Goal: Obtain resource: Obtain resource

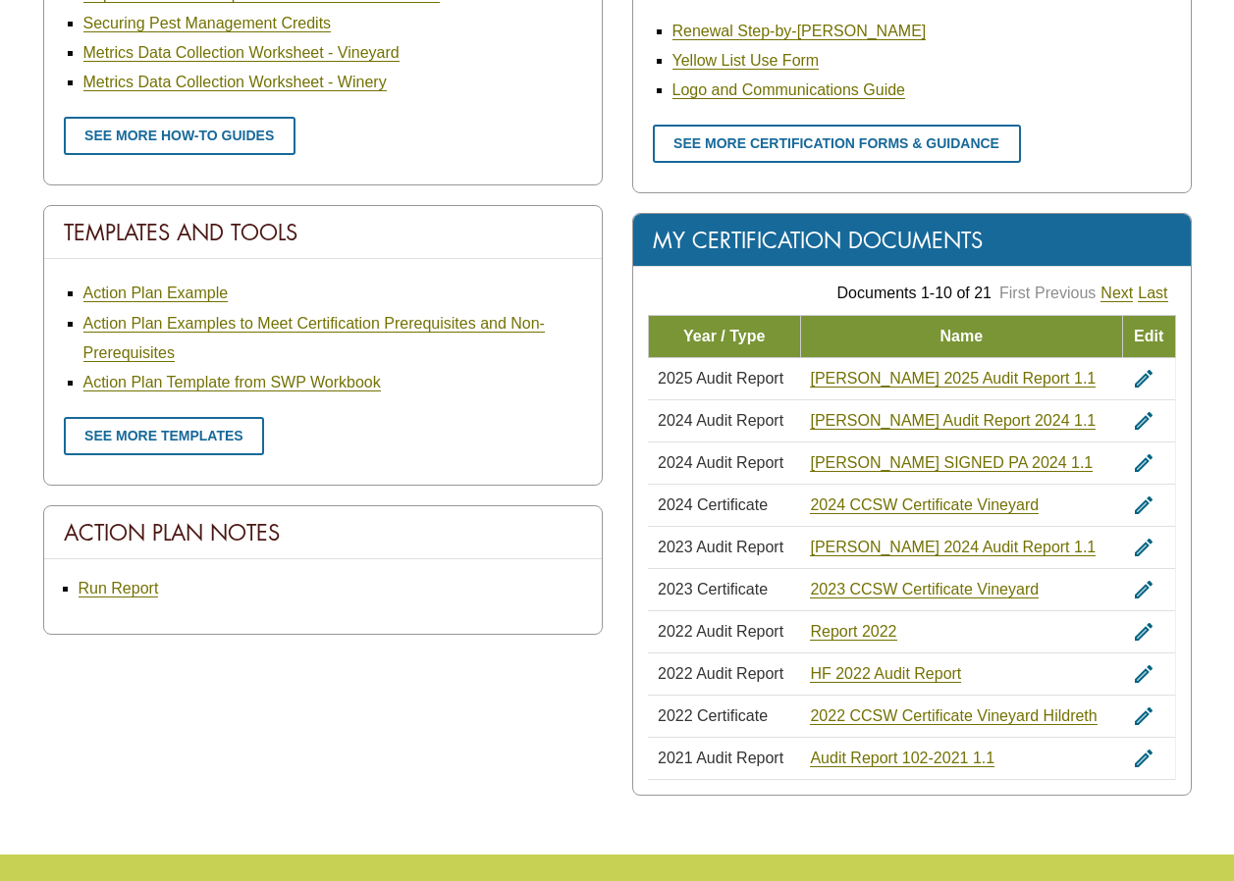
scroll to position [1187, 0]
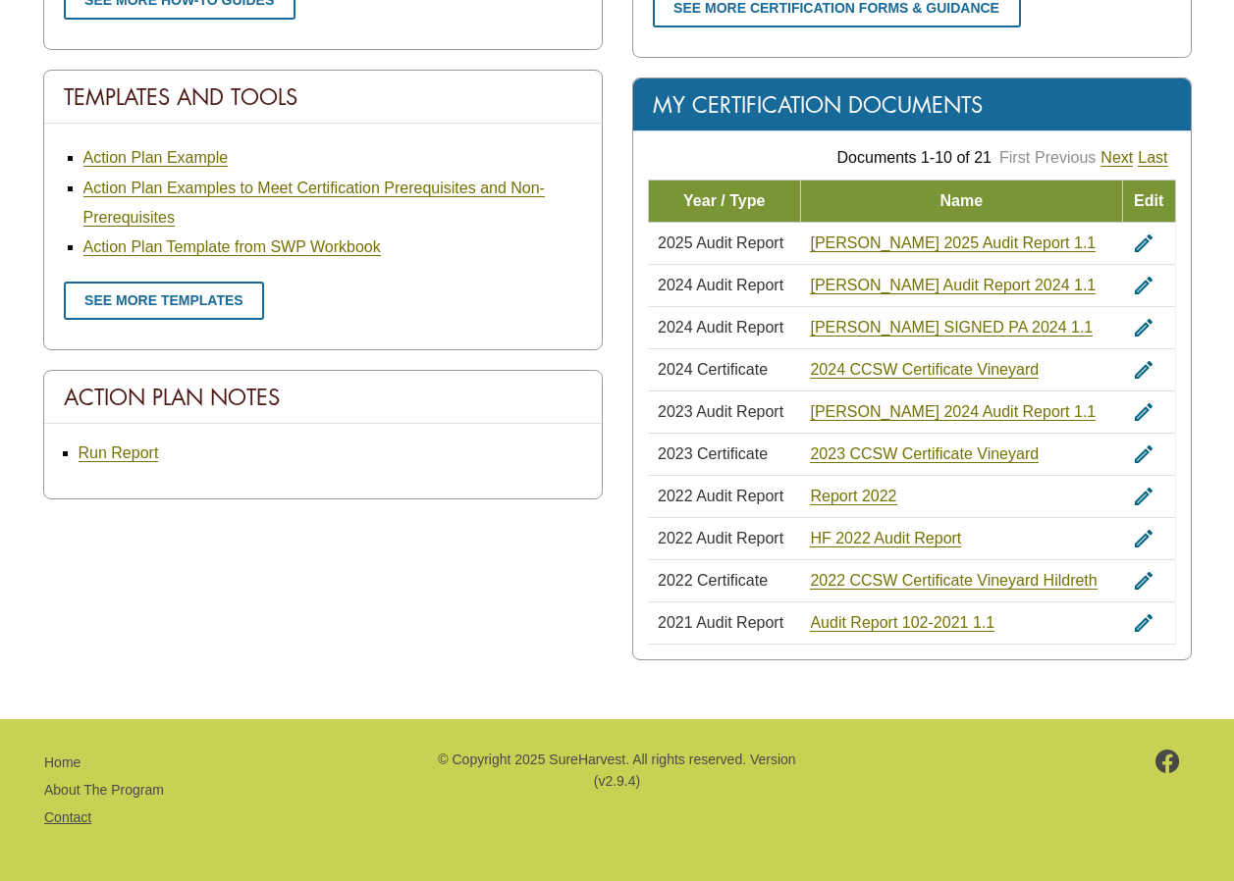
click at [79, 814] on link "Contact" at bounding box center [67, 818] width 47 height 16
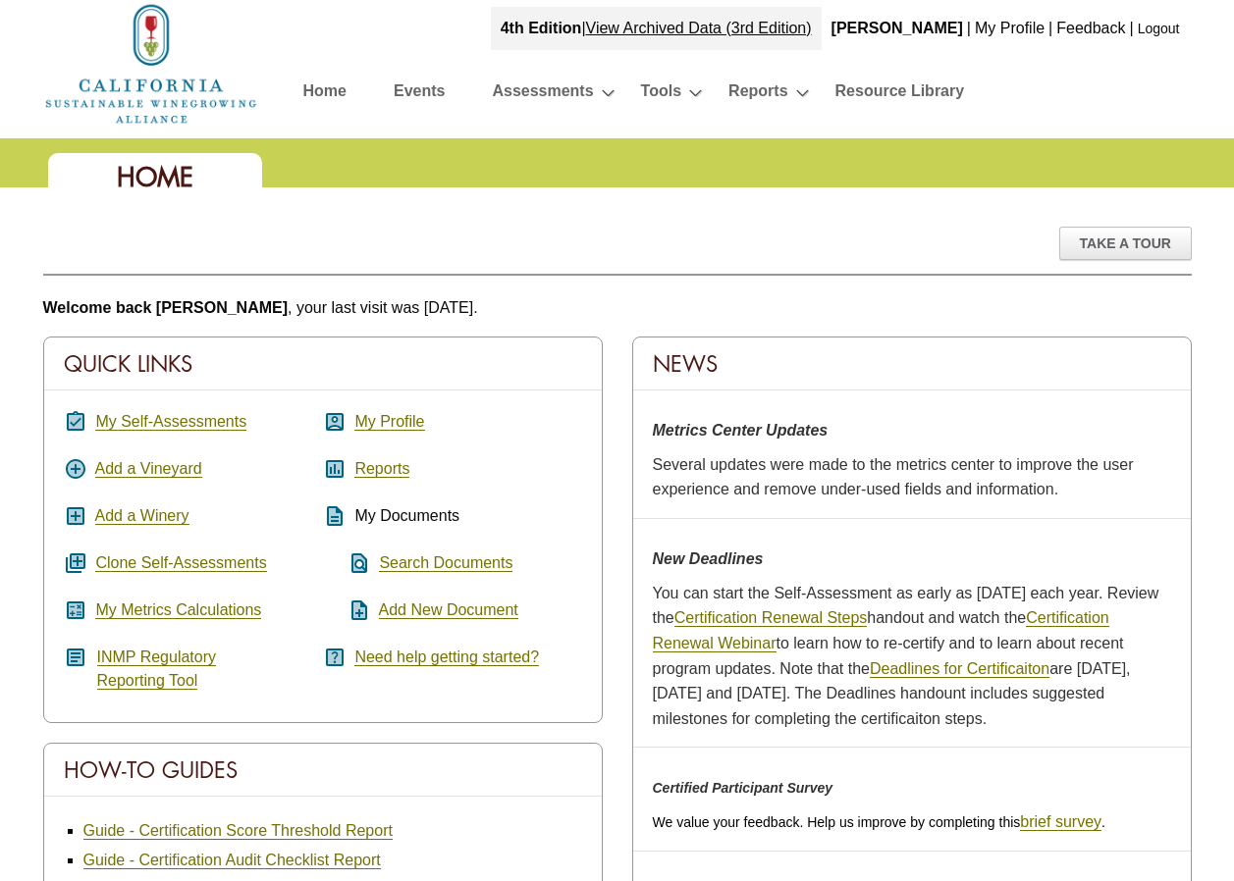
scroll to position [0, 0]
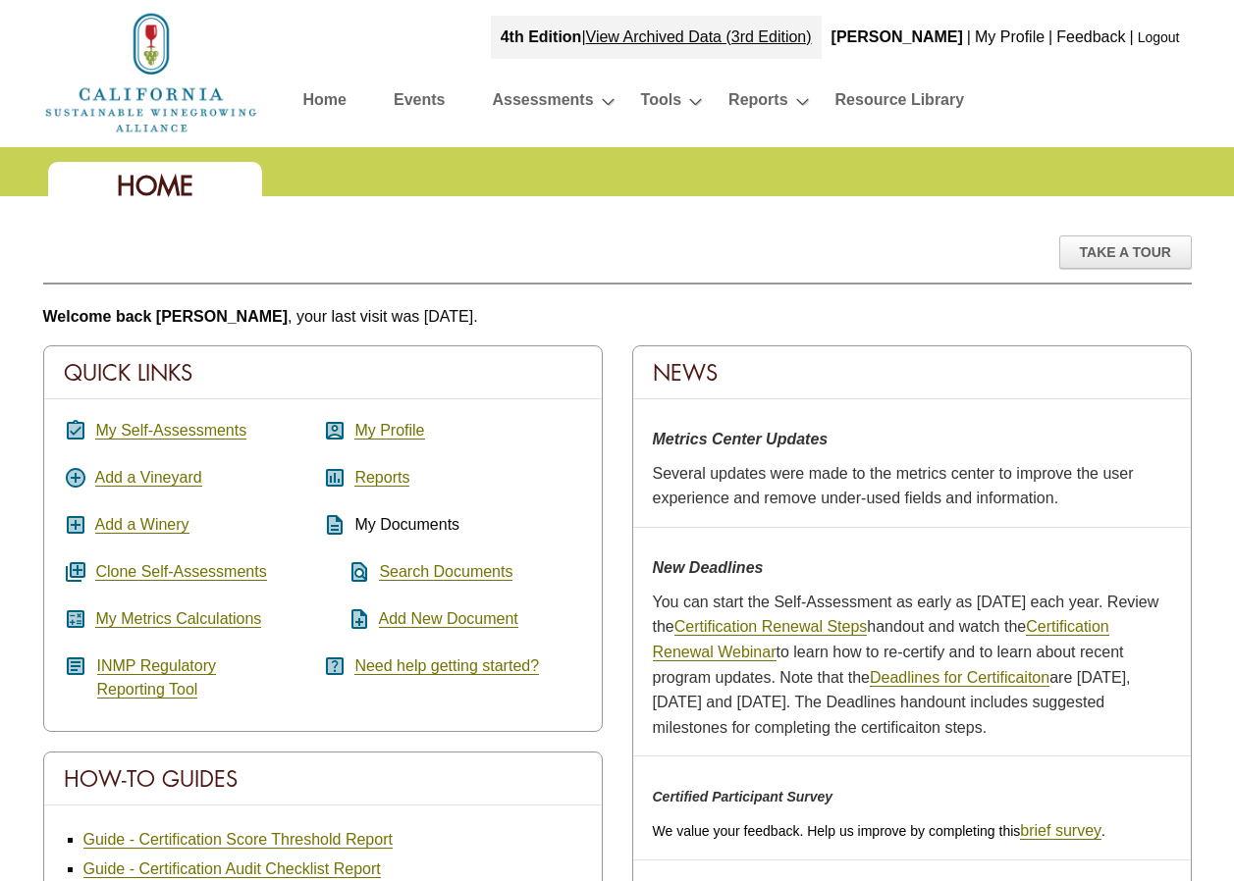
click at [1161, 37] on link "Logout" at bounding box center [1158, 37] width 42 height 16
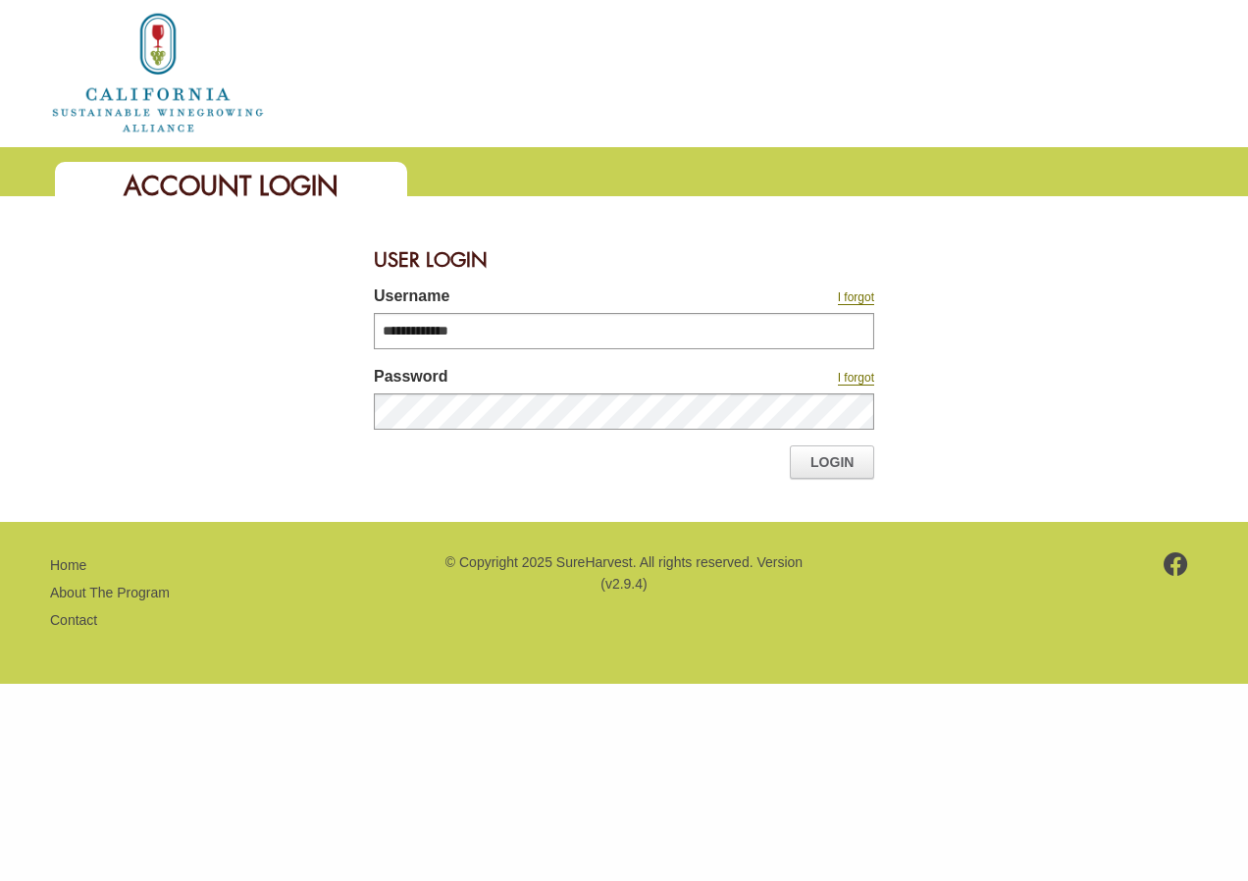
type input "**********"
click at [841, 459] on link "Login" at bounding box center [832, 462] width 84 height 33
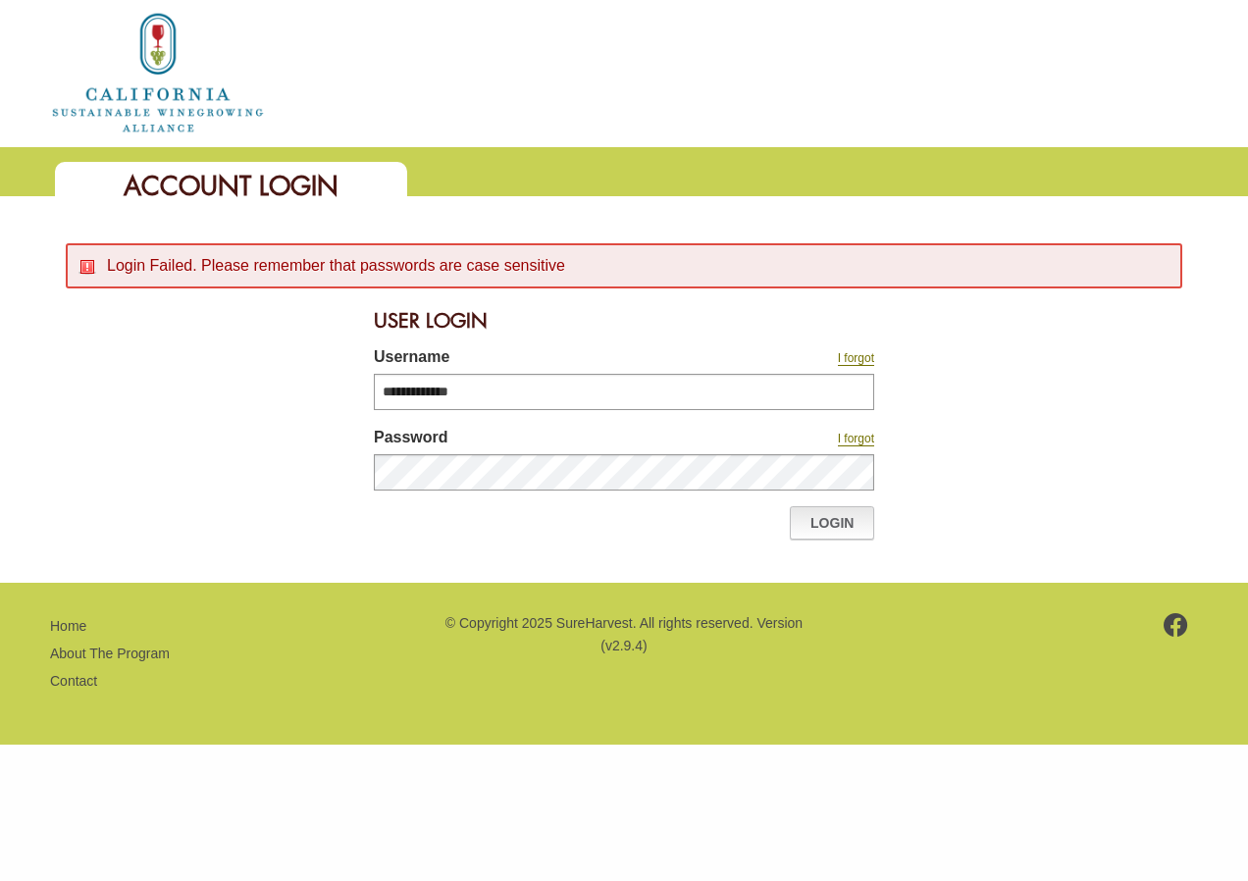
click at [821, 523] on link "Login" at bounding box center [832, 522] width 84 height 33
click at [829, 524] on link "Login" at bounding box center [832, 522] width 84 height 33
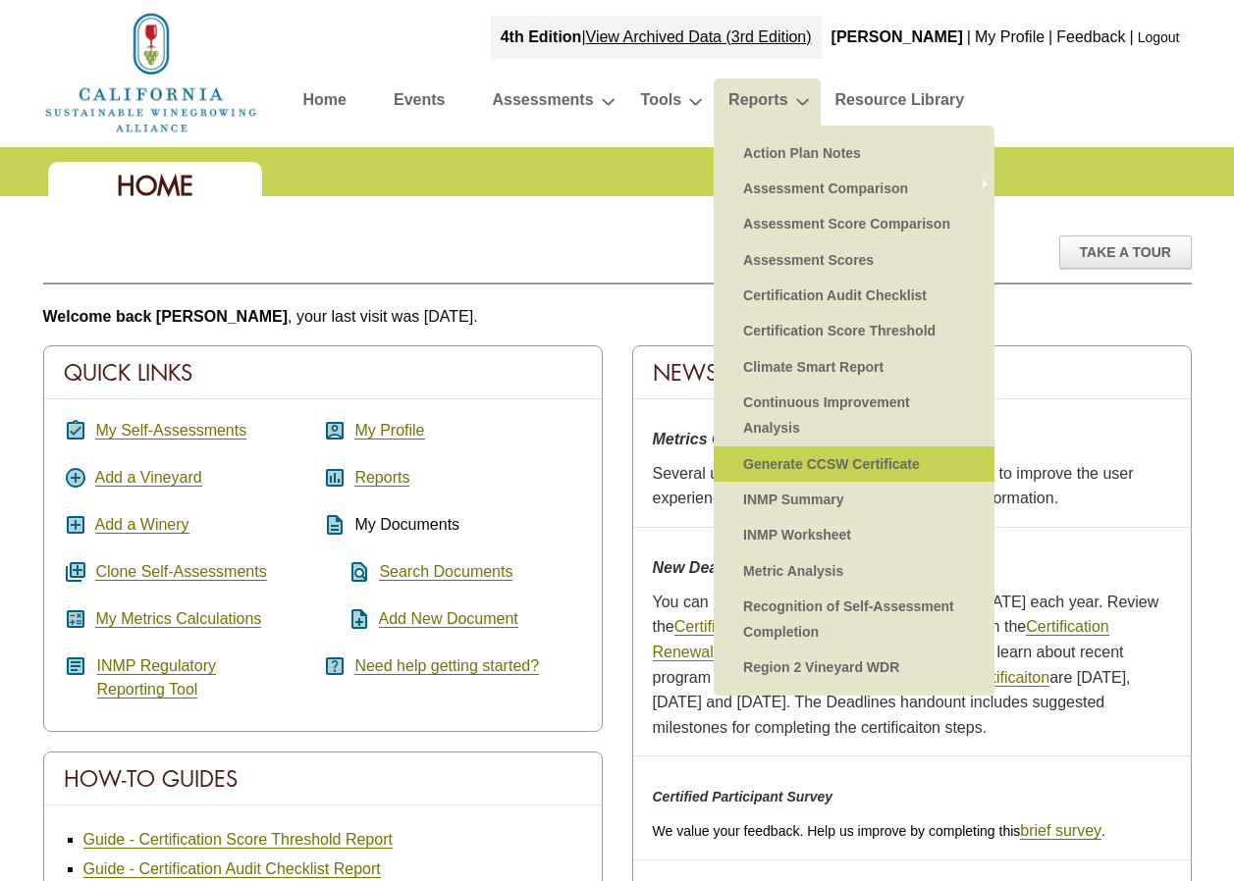
click at [818, 468] on link "Generate CCSW Certificate" at bounding box center [853, 463] width 241 height 35
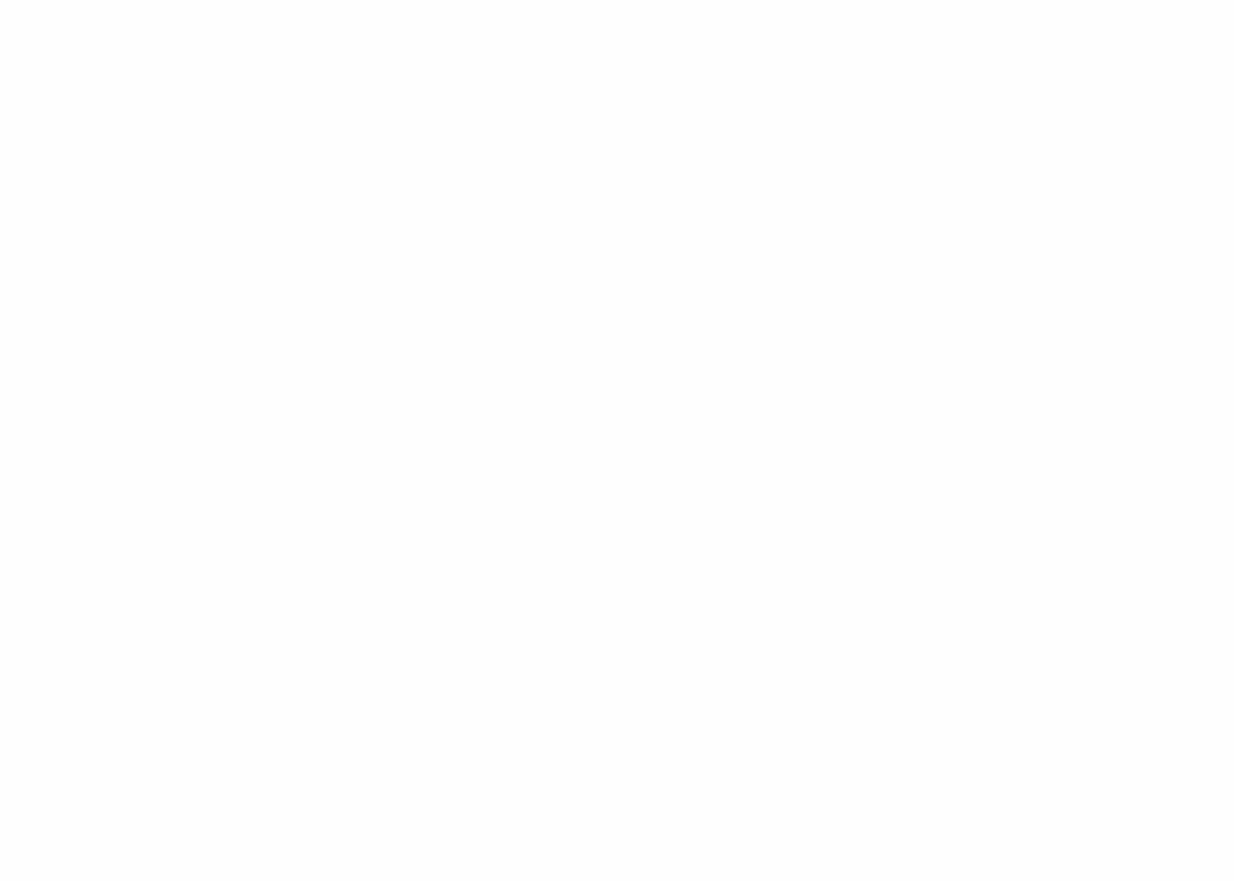
select select
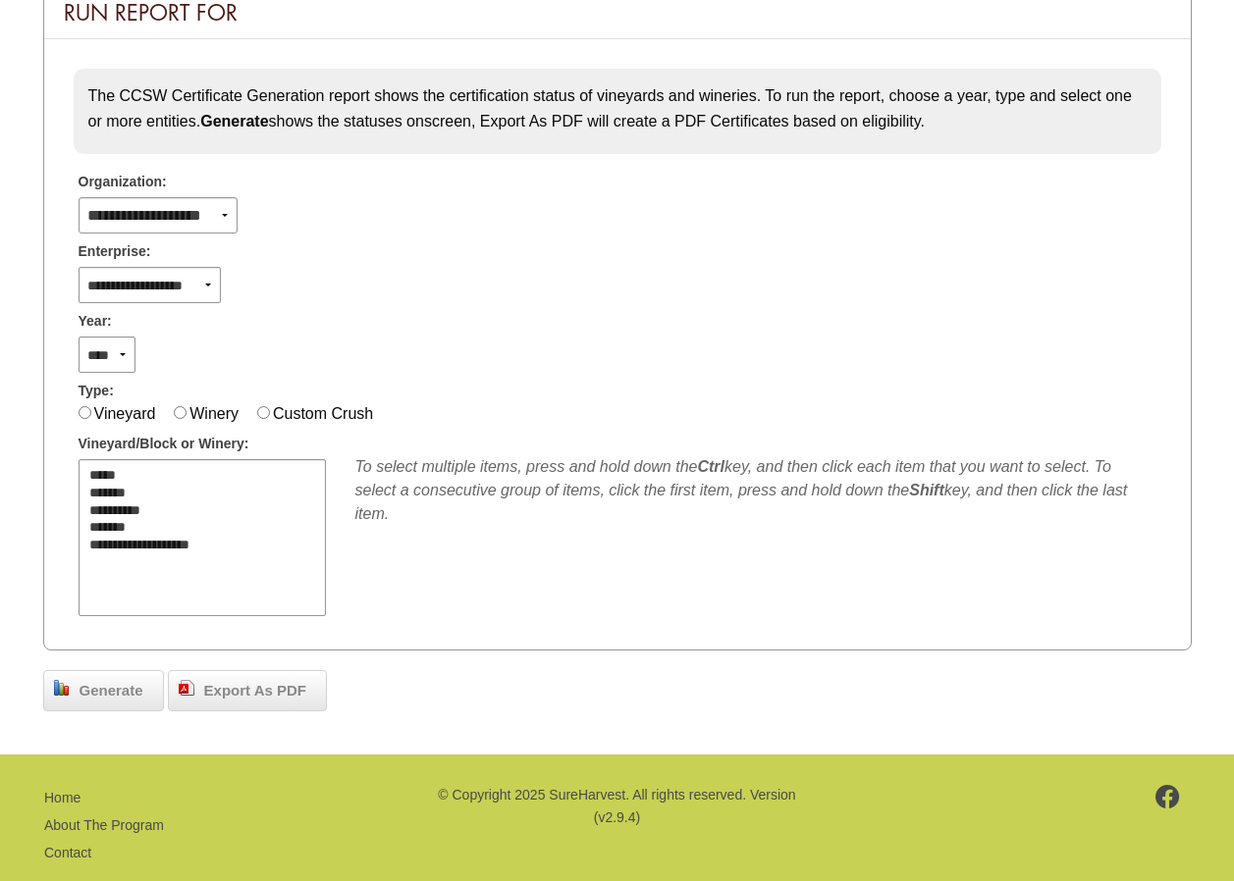
scroll to position [286, 0]
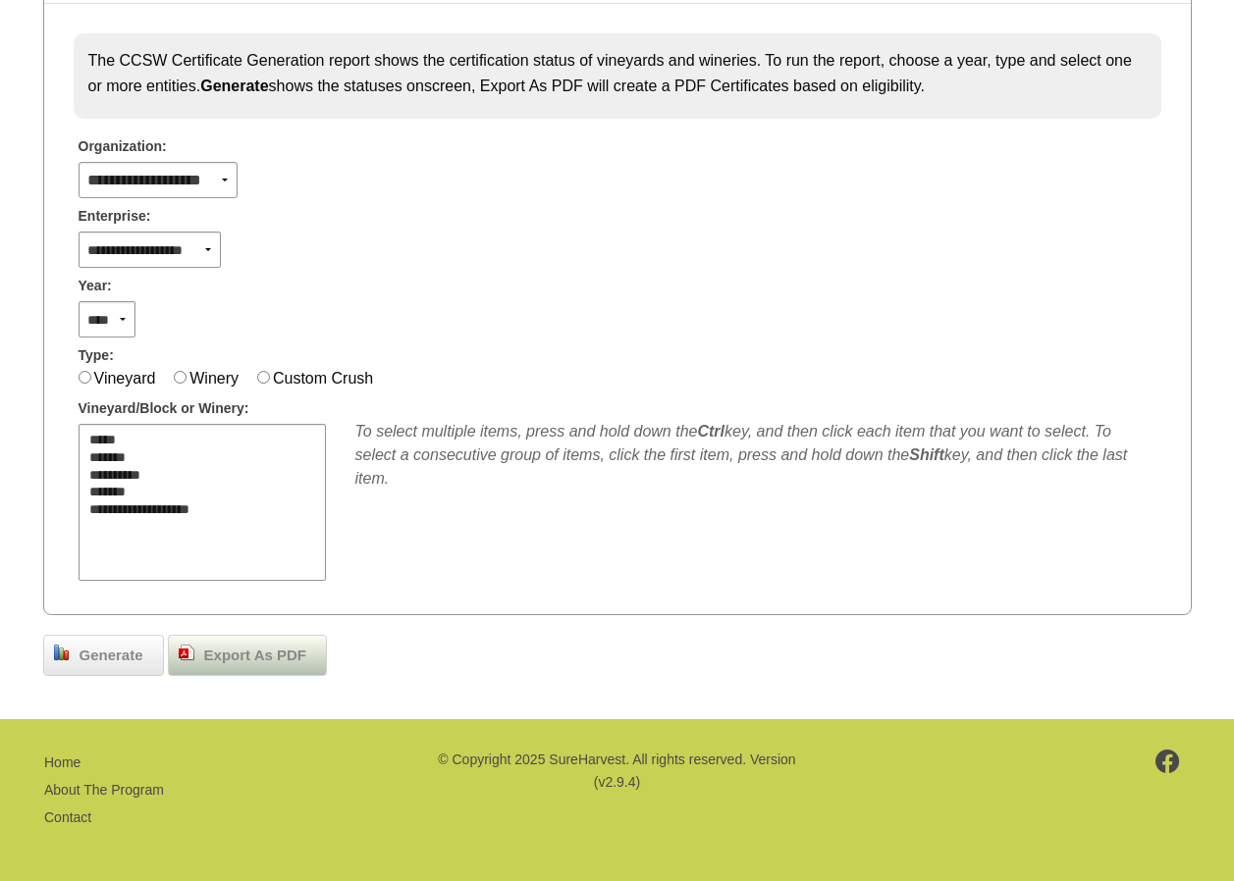
click at [248, 659] on span "Export As PDF" at bounding box center [255, 656] width 122 height 23
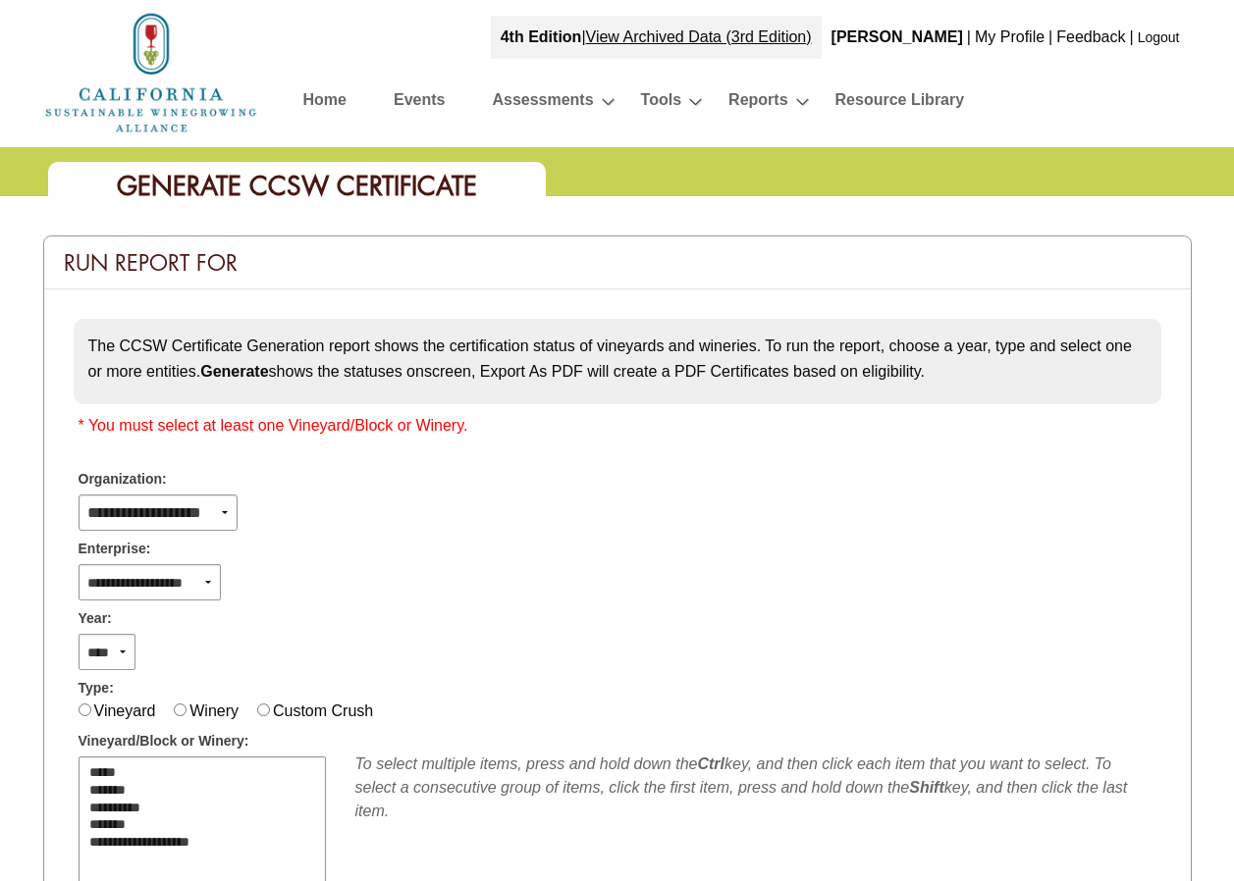
scroll to position [286, 0]
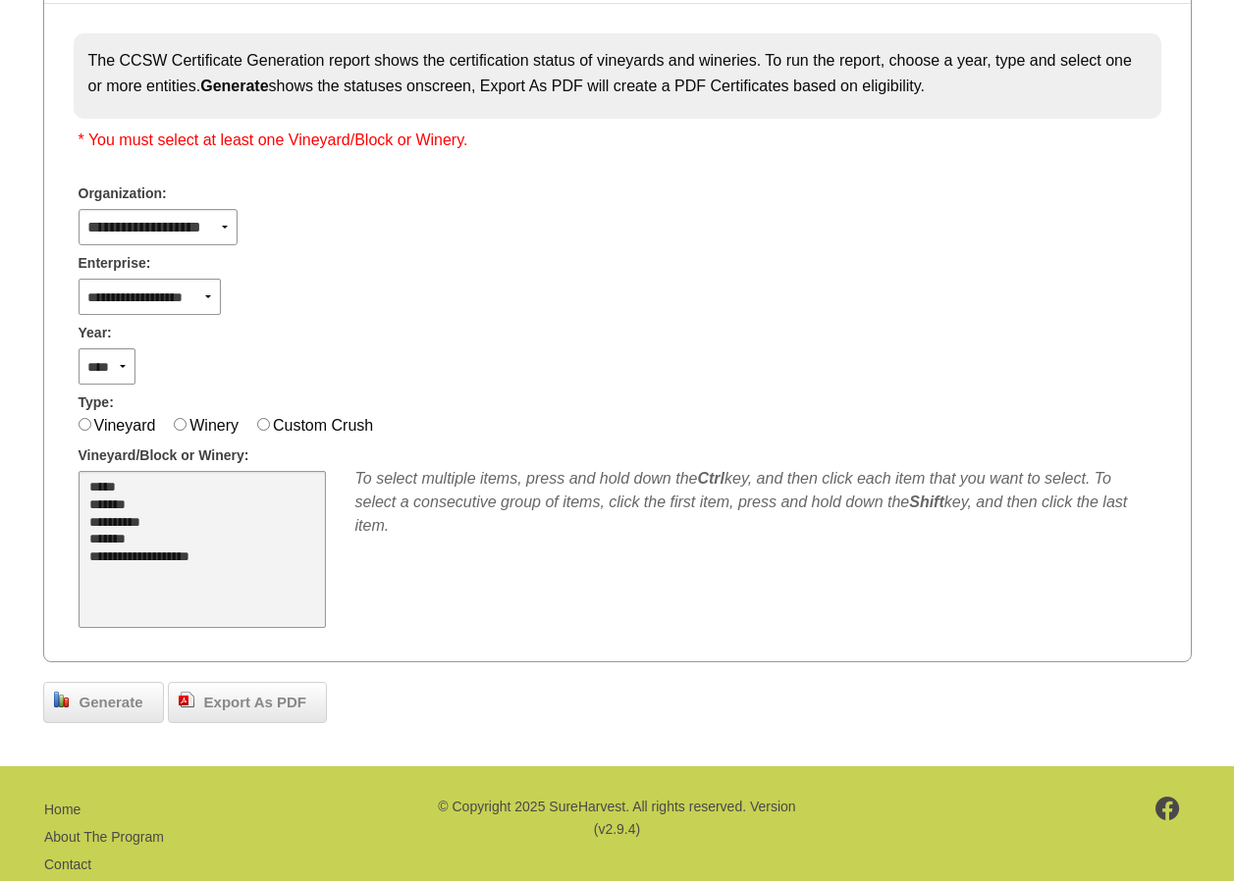
select select "**"
click at [103, 484] on option "*****" at bounding box center [190, 489] width 207 height 18
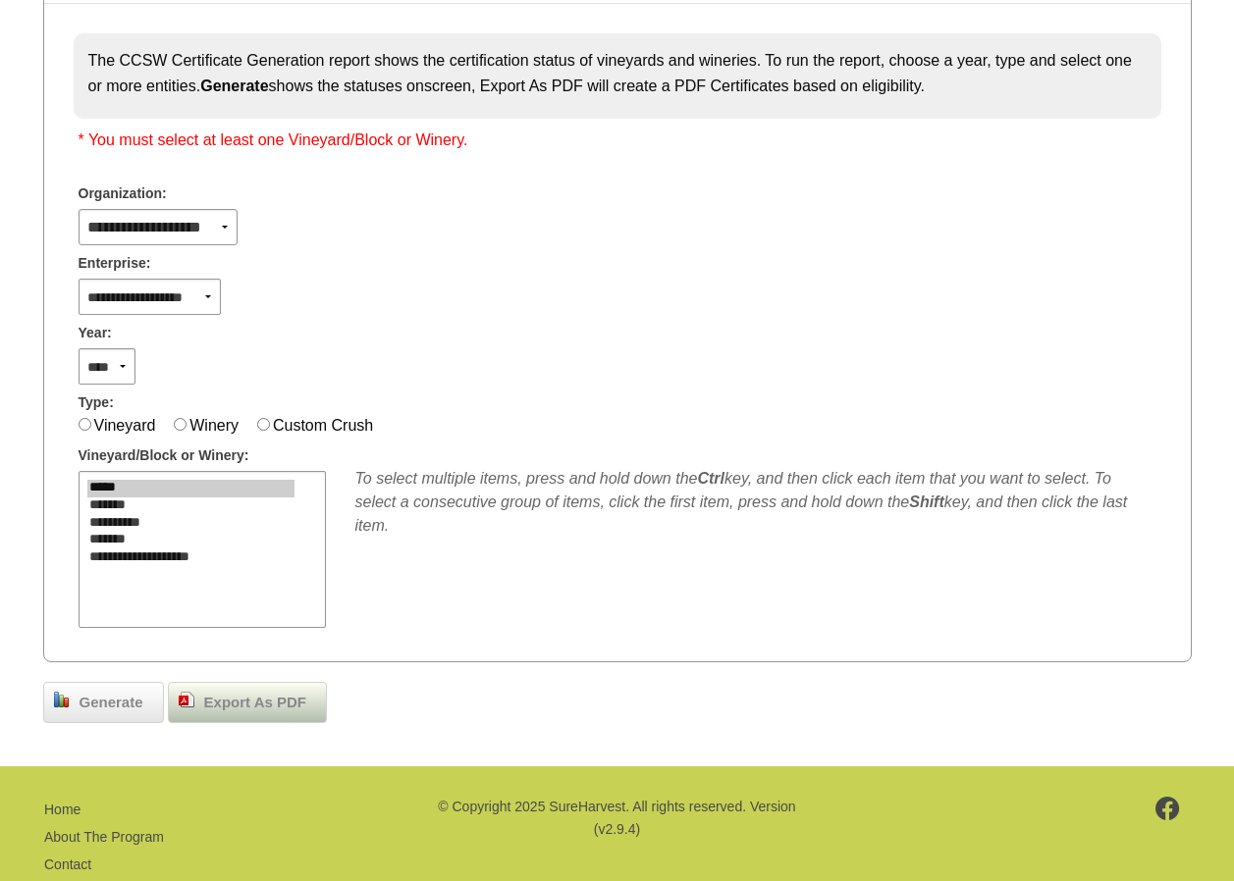
click at [215, 707] on span "Export As PDF" at bounding box center [255, 703] width 122 height 23
click at [108, 704] on span "Generate" at bounding box center [111, 703] width 83 height 23
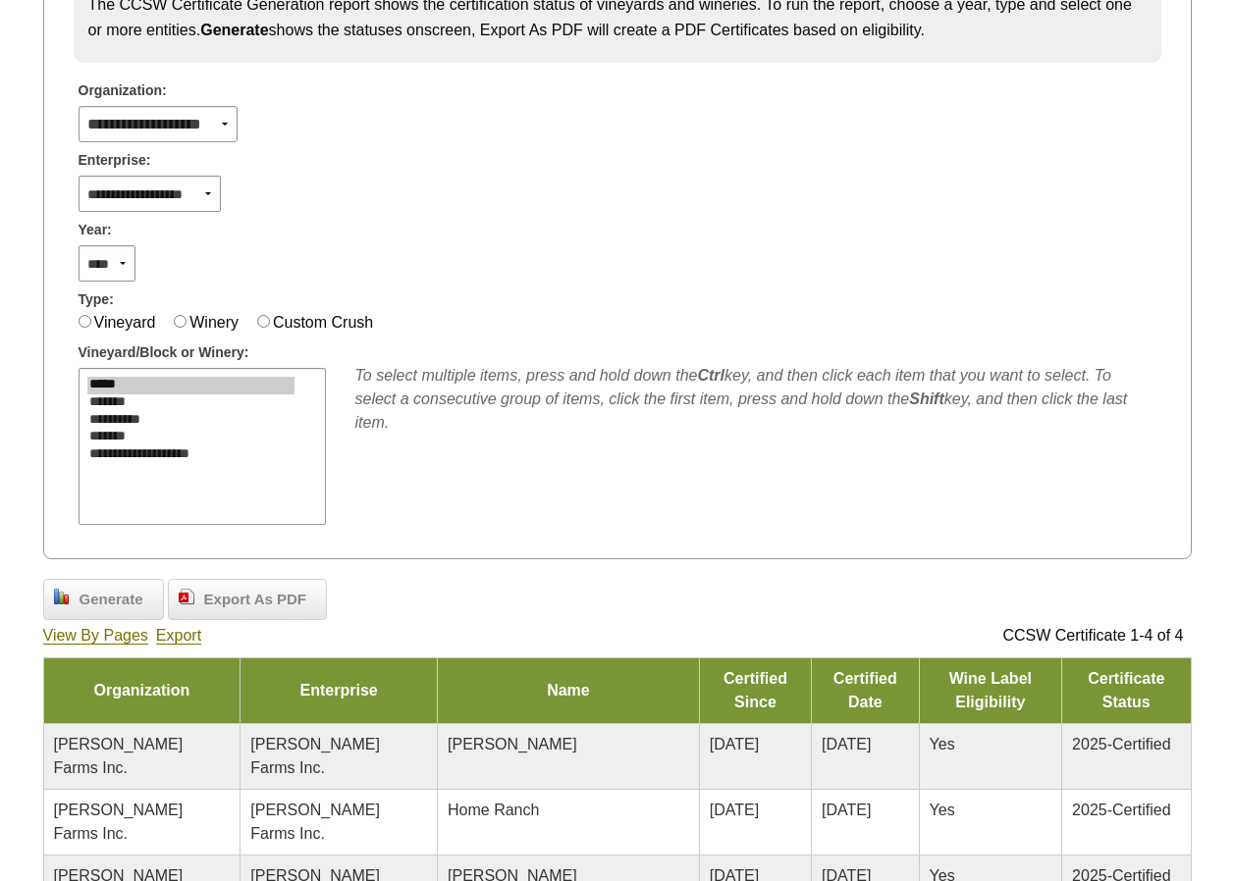
scroll to position [335, 0]
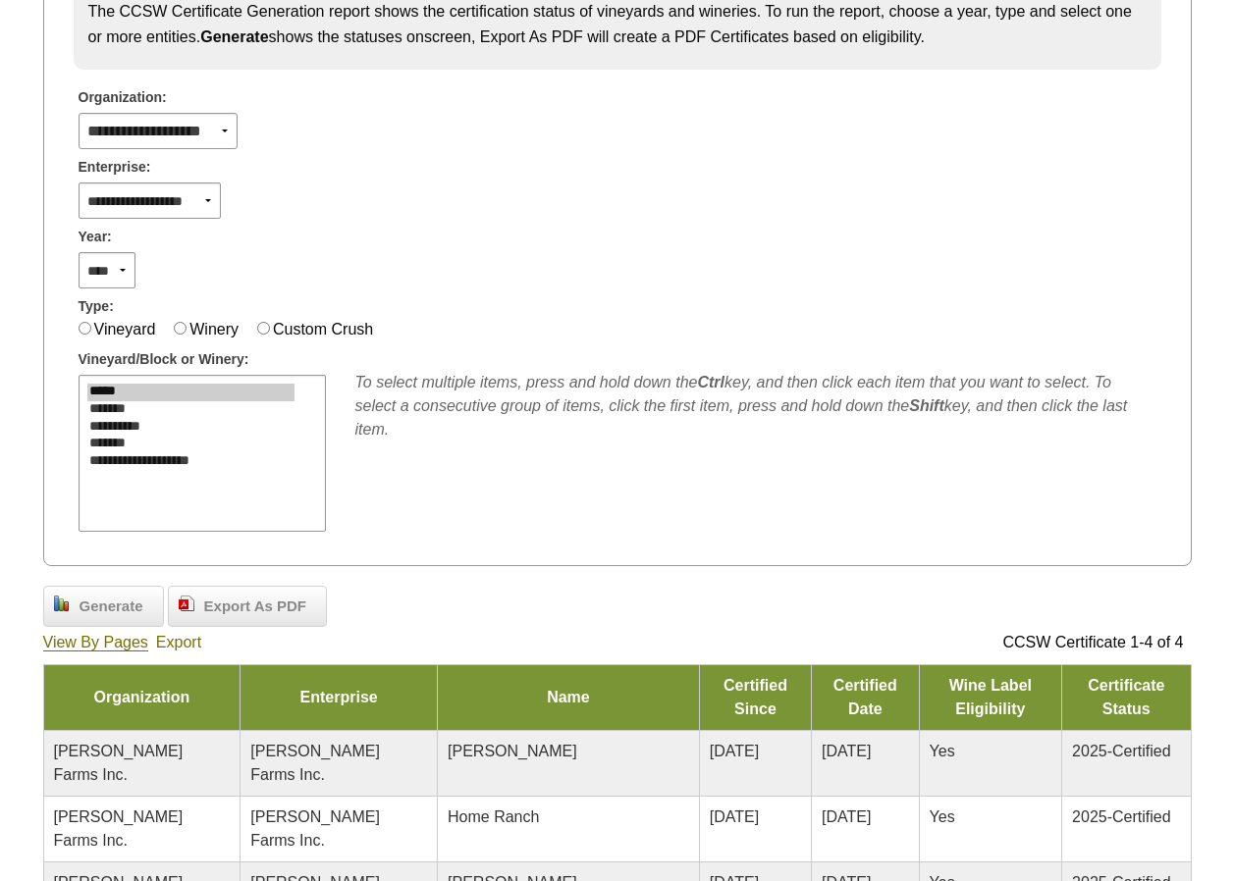
click at [184, 642] on link "Export" at bounding box center [178, 643] width 45 height 18
